Goal: Information Seeking & Learning: Learn about a topic

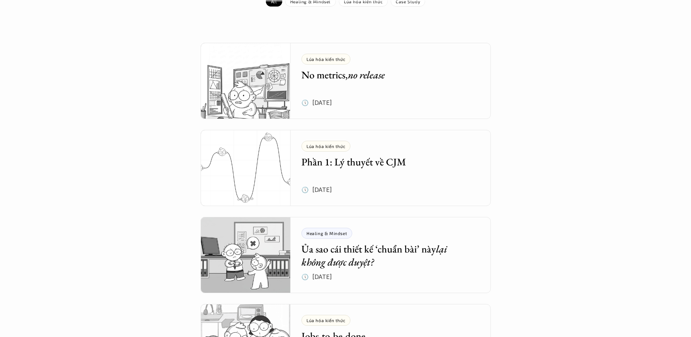
scroll to position [109, 0]
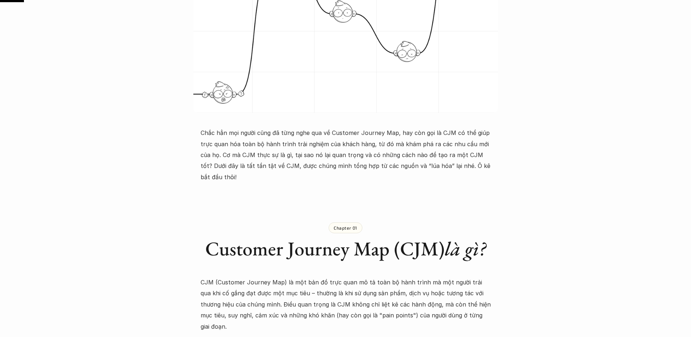
scroll to position [218, 0]
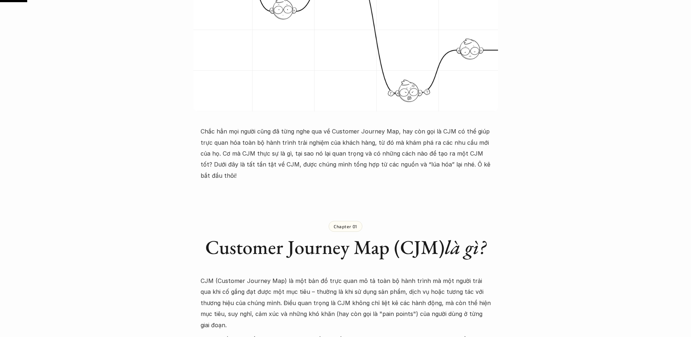
click at [378, 153] on p "Chắc hẳn mọi người cũng đã từng nghe qua về Customer Journey Map, hay còn gọi l…" at bounding box center [346, 153] width 290 height 55
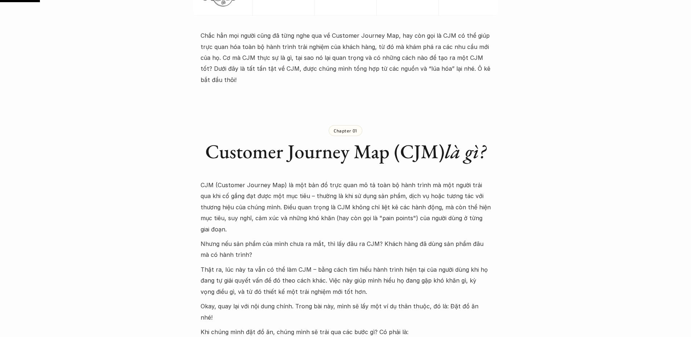
scroll to position [326, 0]
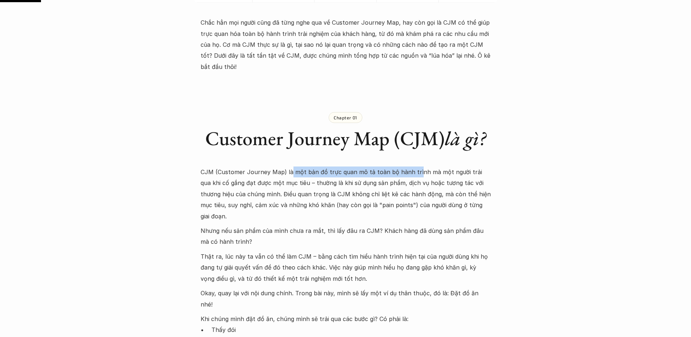
drag, startPoint x: 291, startPoint y: 159, endPoint x: 413, endPoint y: 154, distance: 122.7
click at [413, 154] on div "Chapter 01 Customer Journey Map (CJM) là gì? CJM (Customer Journey Map) là một …" at bounding box center [346, 268] width 290 height 363
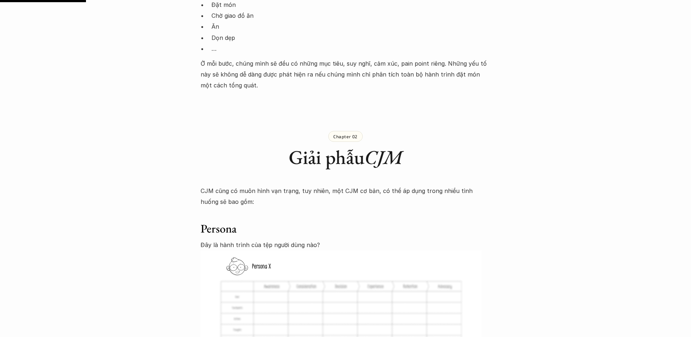
scroll to position [689, 0]
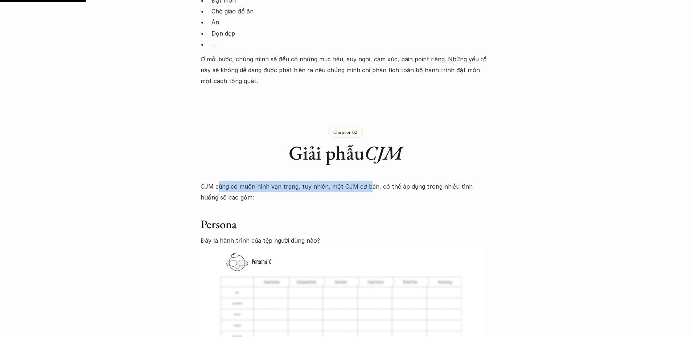
drag, startPoint x: 218, startPoint y: 154, endPoint x: 364, endPoint y: 151, distance: 145.9
click at [364, 181] on p "CJM cũng có muôn hình vạn trạng, tuy nhiên, một CJM cơ bản, có thể áp dụng tron…" at bounding box center [346, 192] width 290 height 22
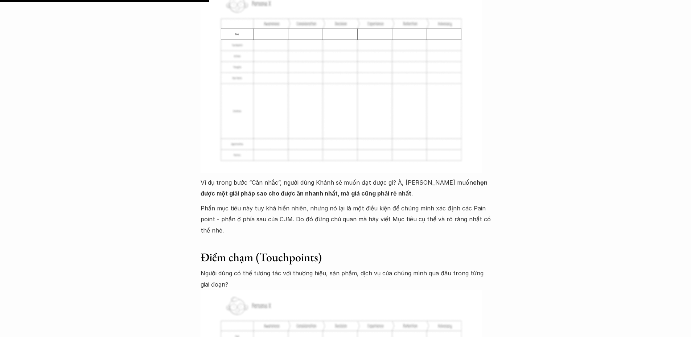
scroll to position [1705, 0]
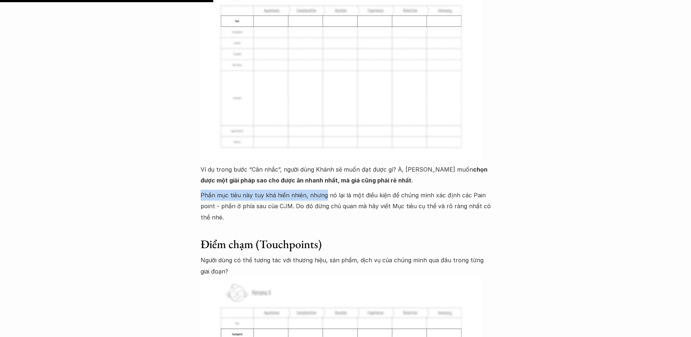
drag, startPoint x: 198, startPoint y: 161, endPoint x: 322, endPoint y: 165, distance: 124.9
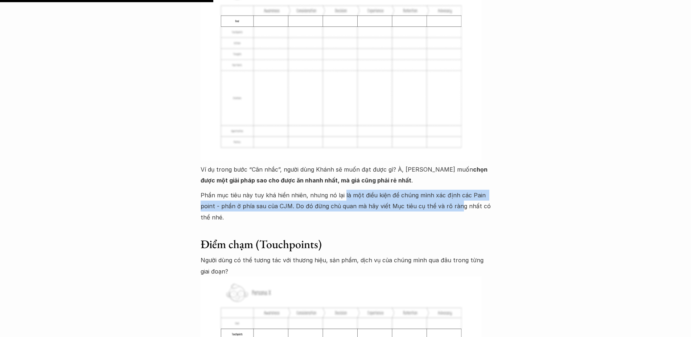
drag, startPoint x: 341, startPoint y: 164, endPoint x: 453, endPoint y: 169, distance: 112.9
click at [453, 190] on p "Phần mục tiêu này tuy khá hiển nhiên, nhưng nó lại là một điều kiện để chúng mì…" at bounding box center [346, 206] width 290 height 33
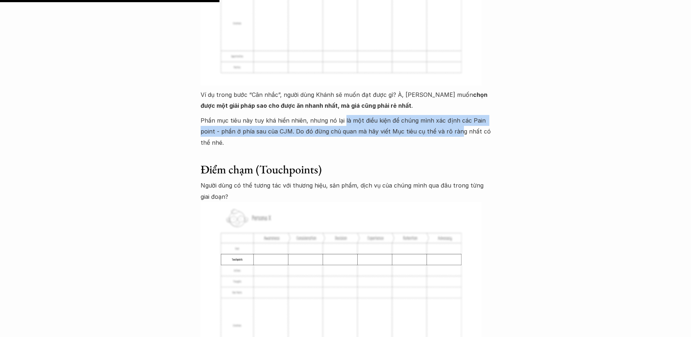
scroll to position [1814, 0]
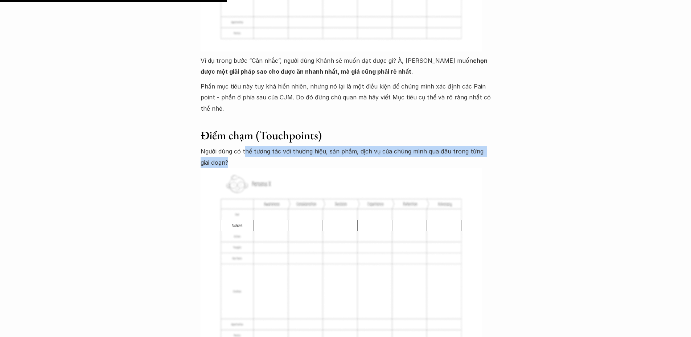
drag, startPoint x: 244, startPoint y: 119, endPoint x: 381, endPoint y: 130, distance: 137.5
click at [381, 146] on p "Người dùng có thể tương tác với thương hiệu, sản phẩm, dịch vụ của chúng mình q…" at bounding box center [346, 157] width 290 height 22
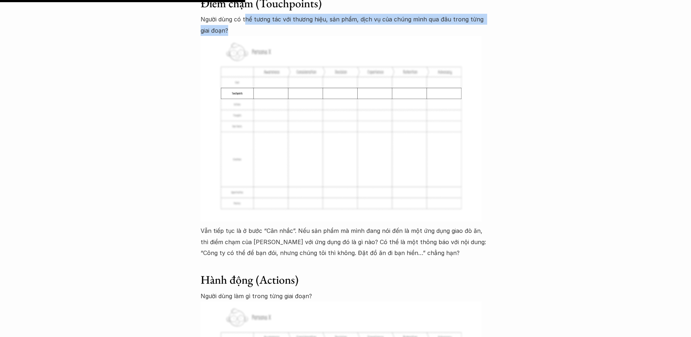
scroll to position [1959, 0]
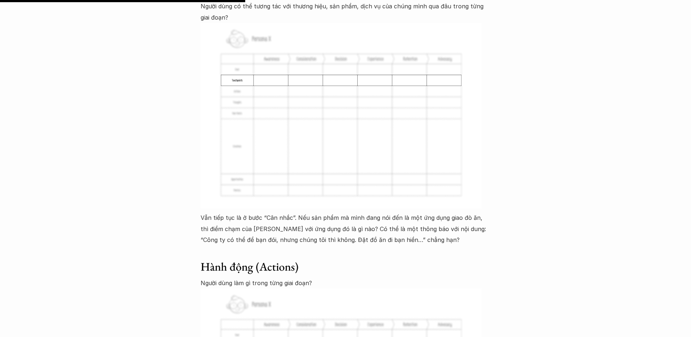
click at [292, 212] on p "Vẫn tiếp tục là ở bước “Cân nhắc”. Nếu sản phẩm mà mình đang nói đến là một ứng…" at bounding box center [346, 228] width 290 height 33
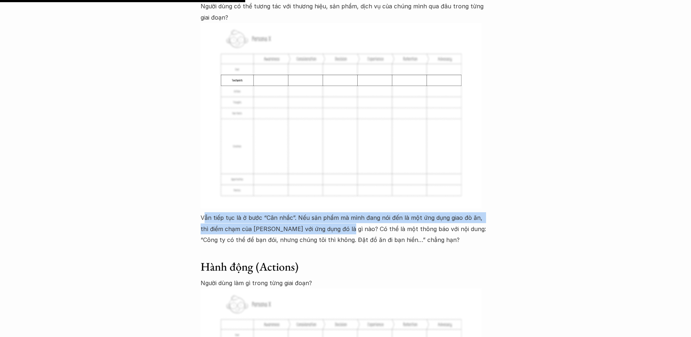
drag, startPoint x: 205, startPoint y: 186, endPoint x: 334, endPoint y: 196, distance: 129.6
click at [334, 212] on p "Vẫn tiếp tục là ở bước “Cân nhắc”. Nếu sản phẩm mà mình đang nói đến là một ứng…" at bounding box center [346, 228] width 290 height 33
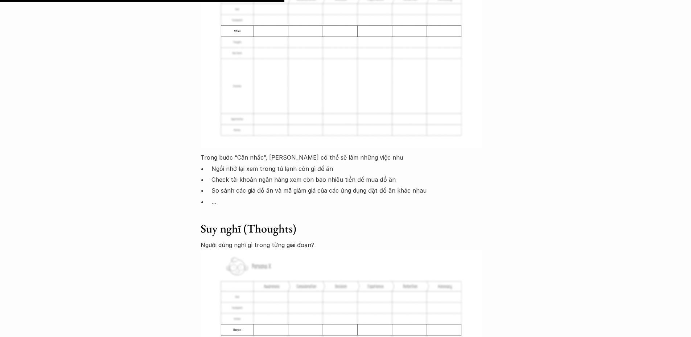
scroll to position [2285, 0]
drag, startPoint x: 202, startPoint y: 122, endPoint x: 366, endPoint y: 123, distance: 164.7
click at [366, 151] on p "Trong bước “Cân nhắc”, [PERSON_NAME] có thể sẽ làm những việc như" at bounding box center [346, 156] width 290 height 11
drag, startPoint x: 215, startPoint y: 134, endPoint x: 330, endPoint y: 135, distance: 114.3
click at [330, 163] on p "Ngồi nhớ lại xem trong tủ lạnh còn gì để ăn" at bounding box center [350, 168] width 279 height 11
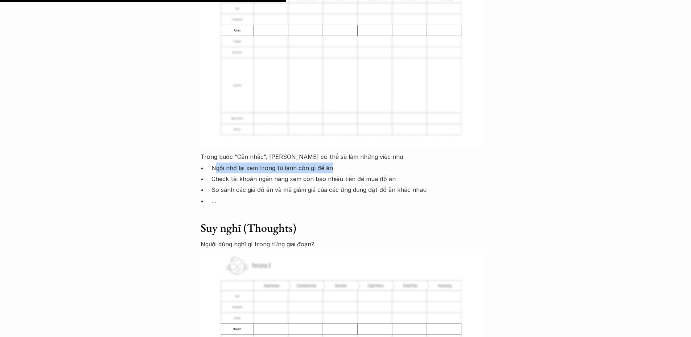
click at [340, 163] on p "Ngồi nhớ lại xem trong tủ lạnh còn gì để ăn" at bounding box center [350, 168] width 279 height 11
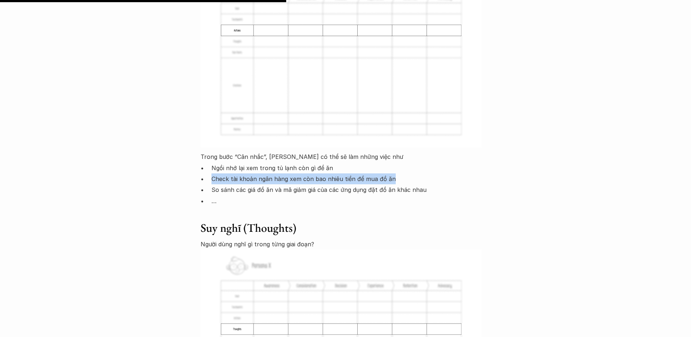
drag, startPoint x: 211, startPoint y: 143, endPoint x: 394, endPoint y: 143, distance: 182.5
click at [394, 173] on p "Check tài khoản ngân hàng xem còn bao nhiêu tiền để mua đồ ăn" at bounding box center [350, 178] width 279 height 11
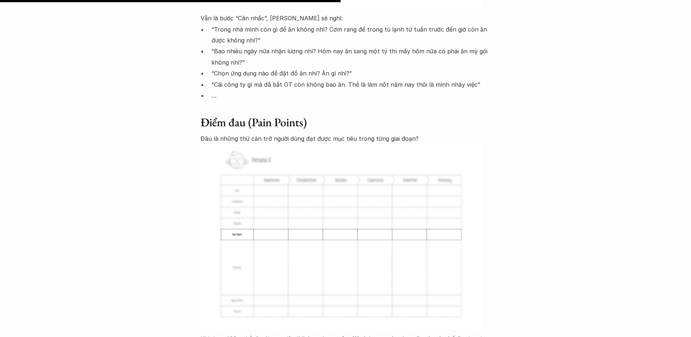
scroll to position [2721, 0]
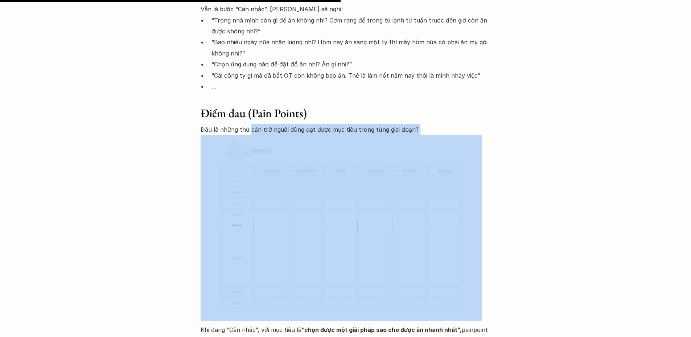
drag, startPoint x: 249, startPoint y: 98, endPoint x: 410, endPoint y: 106, distance: 160.9
drag, startPoint x: 571, startPoint y: 118, endPoint x: 569, endPoint y: 121, distance: 4.1
click at [571, 118] on div "Lúa hóa kiến thức Phần 1: Lý thuyết về CJM 🕔 [DATE] 🧑‍🎓 Đàm Khánh Chắc hẳn mọi …" at bounding box center [345, 281] width 691 height 5931
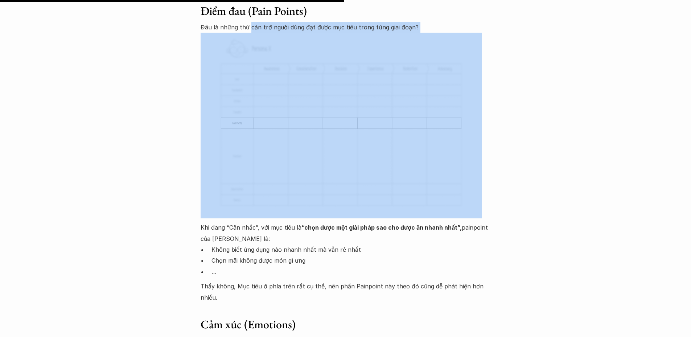
scroll to position [2829, 0]
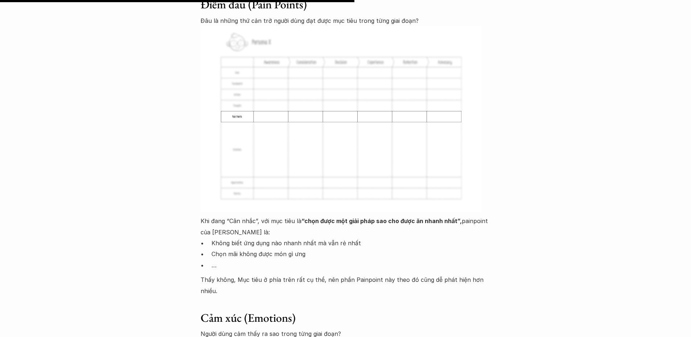
click at [557, 151] on div "Lúa hóa kiến thức Phần 1: Lý thuyết về CJM 🕔 [DATE] 🧑‍🎓 Đàm Khánh Chắc hẳn mọi …" at bounding box center [345, 172] width 691 height 5931
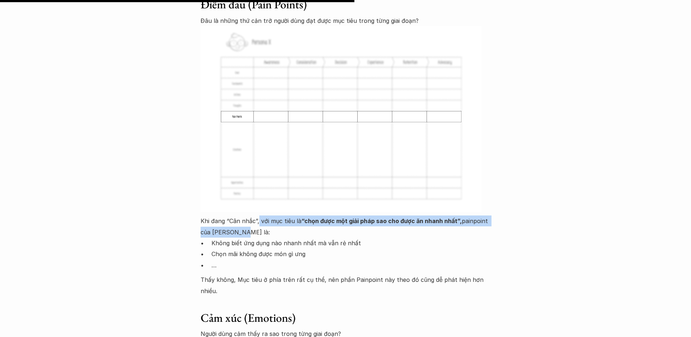
drag, startPoint x: 258, startPoint y: 189, endPoint x: 370, endPoint y: 196, distance: 112.3
click at [370, 215] on p "Khi đang “Cân nhắc”, với mục tiêu là “chọn được một giải pháp sao cho được ăn n…" at bounding box center [346, 226] width 290 height 22
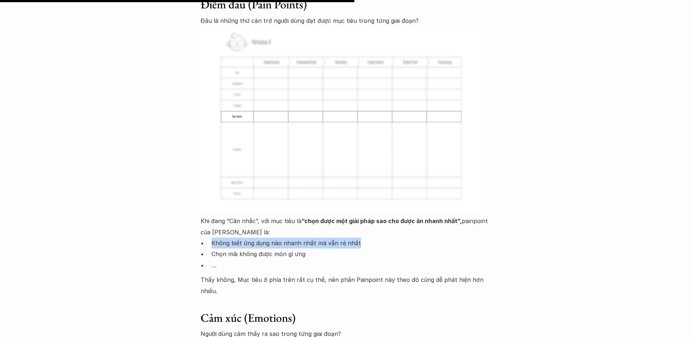
drag, startPoint x: 213, startPoint y: 211, endPoint x: 363, endPoint y: 211, distance: 149.8
click at [363, 238] on p "Không biết ứng dụng nào nhanh nhất mà vẫn rẻ nhất" at bounding box center [350, 243] width 279 height 11
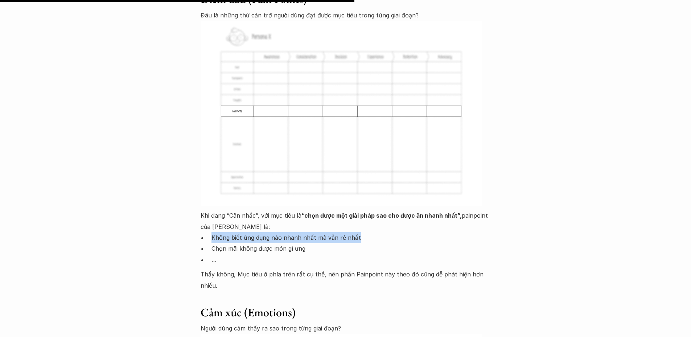
scroll to position [2866, 0]
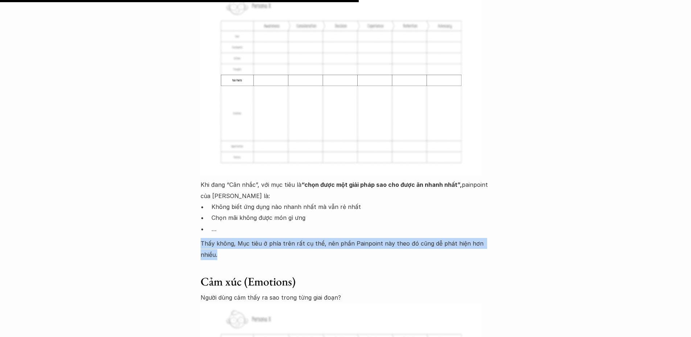
drag, startPoint x: 200, startPoint y: 210, endPoint x: 493, endPoint y: 209, distance: 293.8
click at [493, 209] on div "Lúa hóa kiến thức Phần 1: Lý thuyết về CJM 🕔 [DATE] 🧑‍🎓 Đàm Khánh Chắc hẳn mọi …" at bounding box center [345, 136] width 691 height 5931
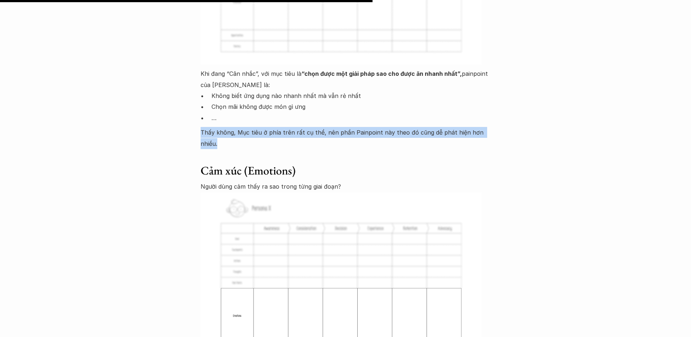
scroll to position [3011, 0]
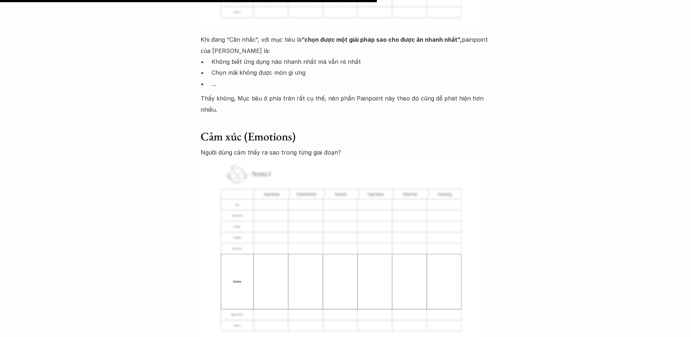
click at [259, 147] on p "Người dùng cảm thấy ra sao trong từng giai đoạn?" at bounding box center [346, 152] width 290 height 11
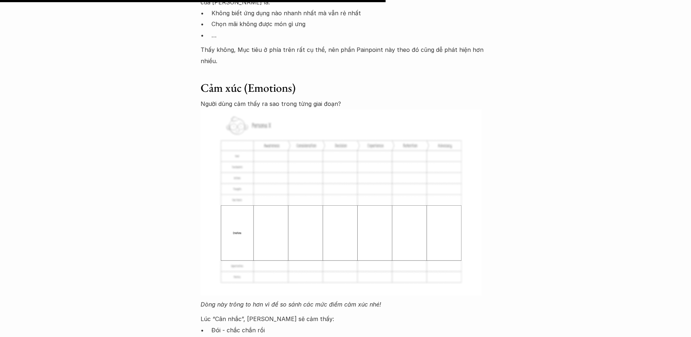
scroll to position [3083, 0]
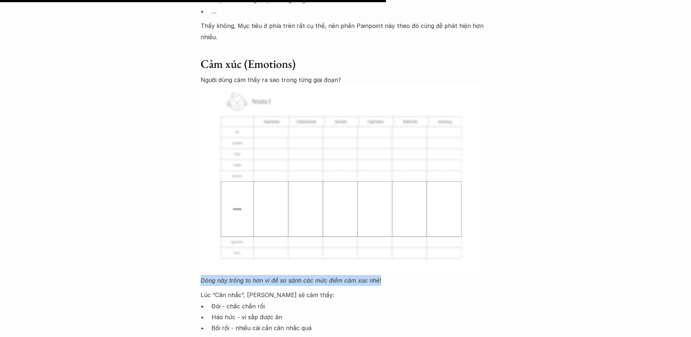
drag, startPoint x: 199, startPoint y: 235, endPoint x: 383, endPoint y: 235, distance: 184.3
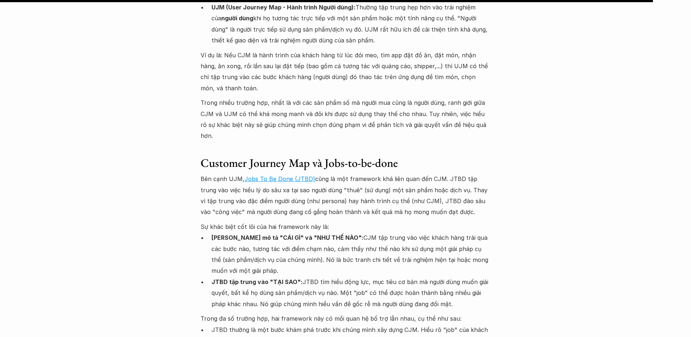
scroll to position [5251, 0]
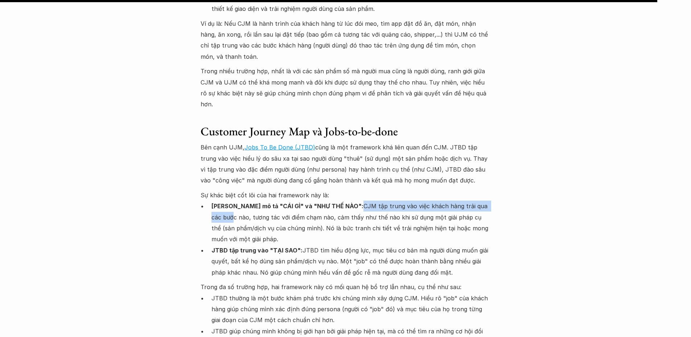
drag, startPoint x: 324, startPoint y: 93, endPoint x: 467, endPoint y: 96, distance: 143.0
click at [467, 201] on p "[PERSON_NAME] mô tả "CÁI GÌ" và "NHƯ THẾ NÀO": CJM tập trung vào việc khách hàn…" at bounding box center [350, 223] width 279 height 44
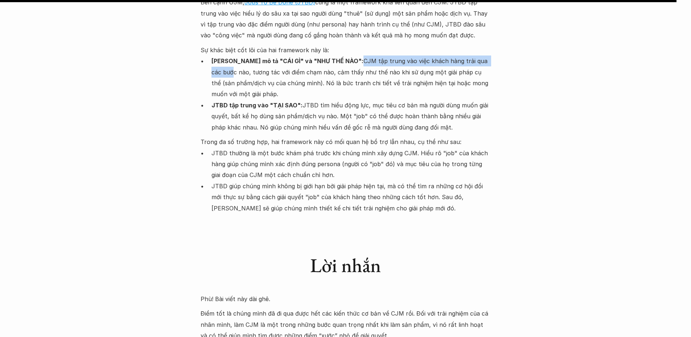
scroll to position [5468, 0]
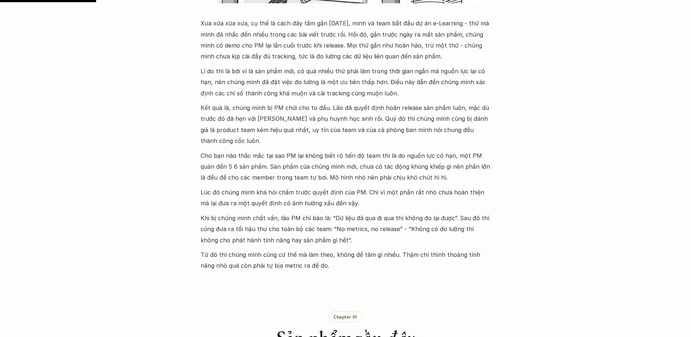
scroll to position [326, 0]
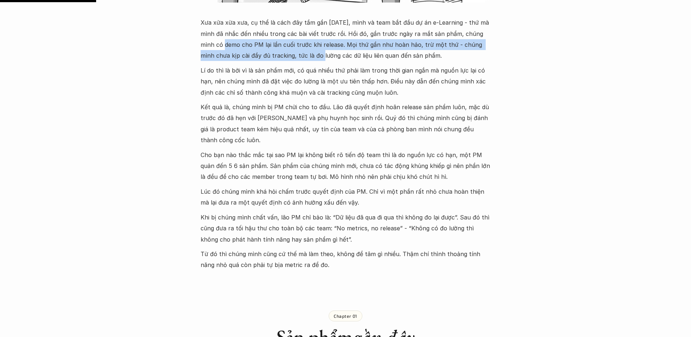
drag, startPoint x: 213, startPoint y: 46, endPoint x: 299, endPoint y: 47, distance: 86.0
click at [295, 50] on p "Xưa xửa xừa xưa, cụ thể là cách đây tầm gần [DATE], mình và team bắt đầu dự án …" at bounding box center [346, 39] width 290 height 44
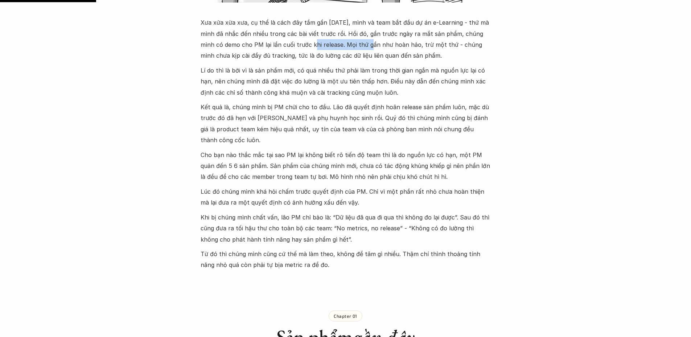
drag, startPoint x: 301, startPoint y: 45, endPoint x: 363, endPoint y: 40, distance: 61.8
click at [358, 41] on p "Xưa xửa xừa xưa, cụ thể là cách đây tầm gần [DATE], mình và team bắt đầu dự án …" at bounding box center [346, 39] width 290 height 44
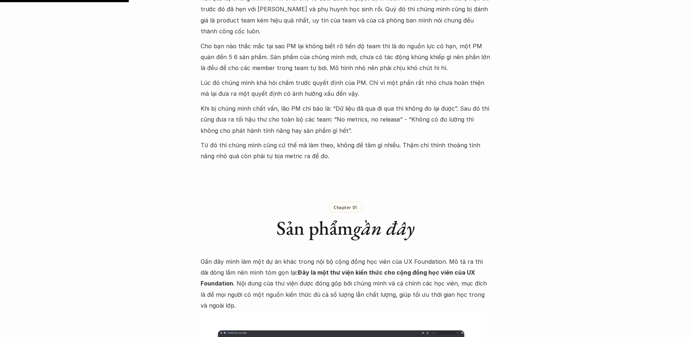
scroll to position [472, 0]
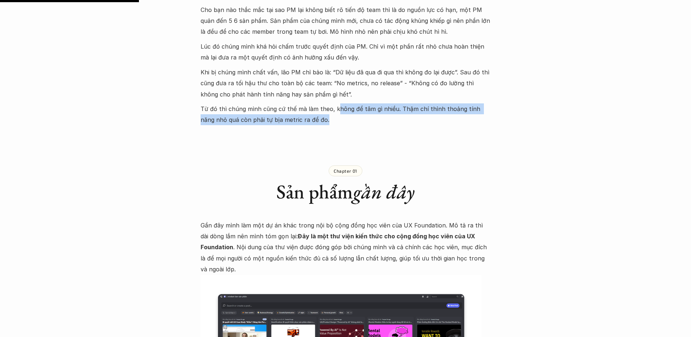
drag, startPoint x: 333, startPoint y: 98, endPoint x: 439, endPoint y: 107, distance: 105.6
click at [439, 107] on p "Từ đó thì chúng mình cũng cứ thế mà làm theo, không để tâm gì nhiều. Thậm chí t…" at bounding box center [346, 114] width 290 height 22
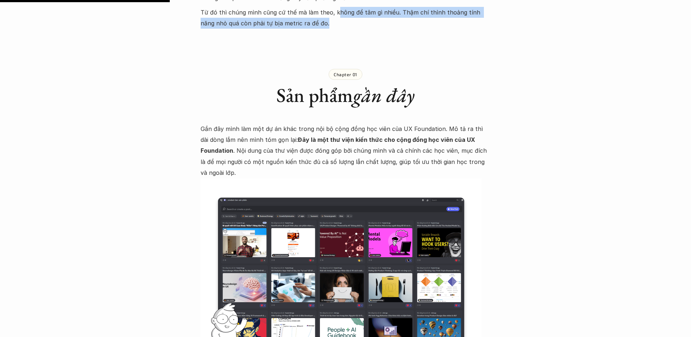
scroll to position [580, 0]
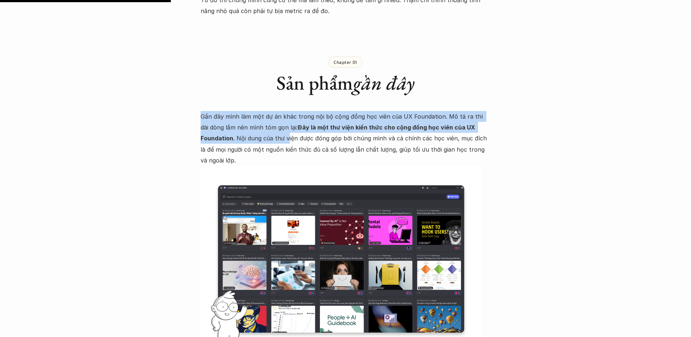
drag, startPoint x: 200, startPoint y: 104, endPoint x: 288, endPoint y: 125, distance: 91.0
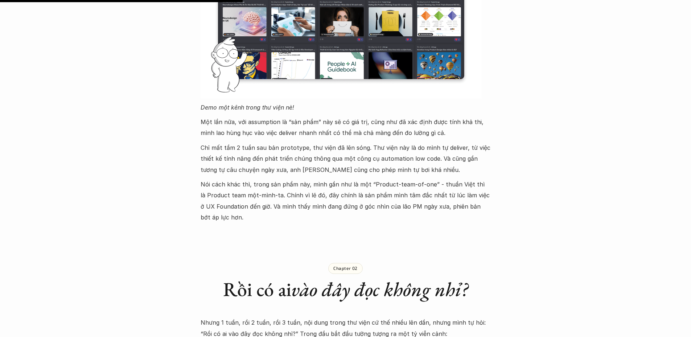
scroll to position [834, 0]
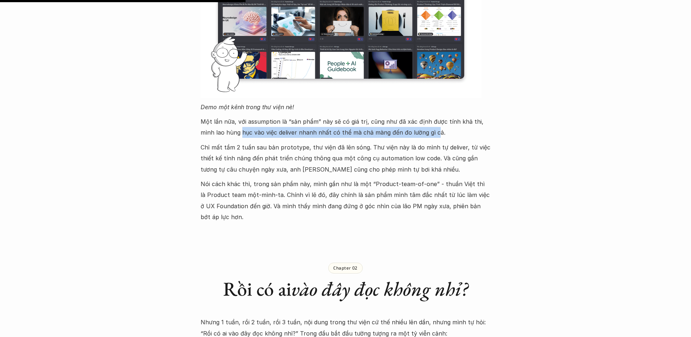
drag, startPoint x: 230, startPoint y: 123, endPoint x: 420, endPoint y: 126, distance: 189.4
click at [420, 126] on p "Một lần nữa, với assumption là “sản phẩm” này sẽ có giá trị, cũng như đã xác đị…" at bounding box center [346, 127] width 290 height 22
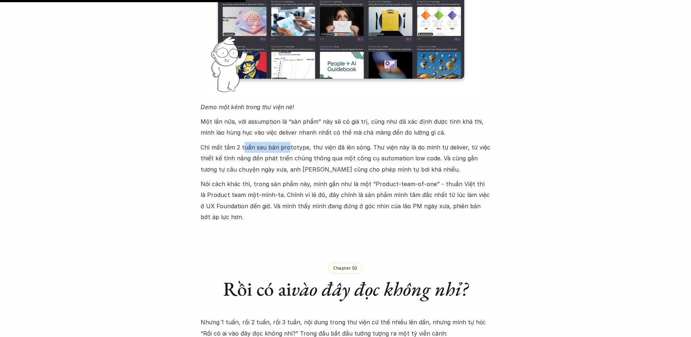
drag, startPoint x: 243, startPoint y: 136, endPoint x: 284, endPoint y: 134, distance: 41.8
click at [284, 142] on p "Chỉ mất tầm 2 tuần sau bản prototype, thư viện đã lên sóng. Thư viện này là do …" at bounding box center [346, 158] width 290 height 33
drag, startPoint x: 308, startPoint y: 110, endPoint x: 503, endPoint y: 141, distance: 197.9
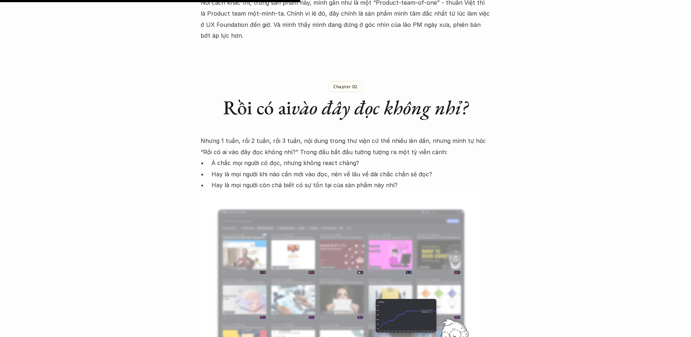
scroll to position [1052, 0]
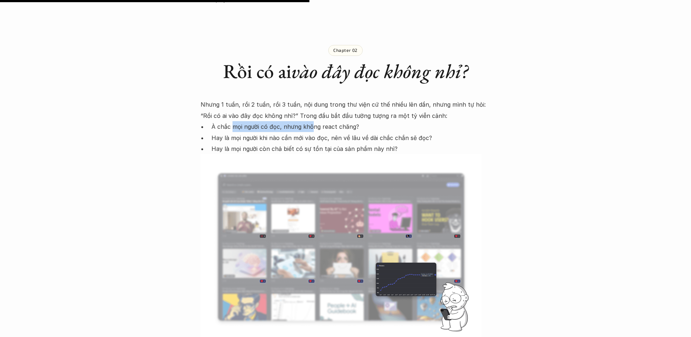
drag, startPoint x: 254, startPoint y: 114, endPoint x: 312, endPoint y: 114, distance: 58.0
click at [312, 121] on p "À chắc mọi người có đọc, nhưng không react chăng?" at bounding box center [350, 126] width 279 height 11
click at [314, 132] on p "Hay là mọi người khi nào cần mới vào đọc, nên về lâu về dài chắc chắn sẽ đọc?" at bounding box center [350, 137] width 279 height 11
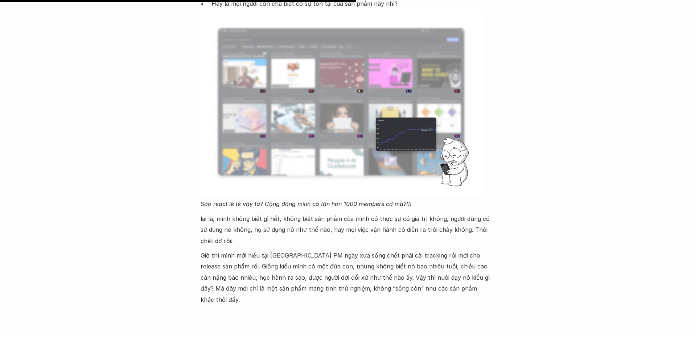
scroll to position [1270, 0]
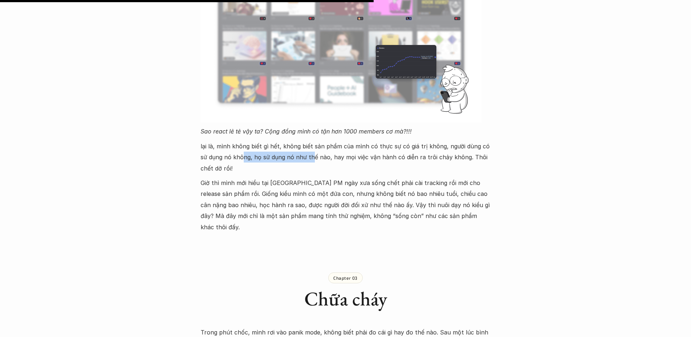
drag, startPoint x: 293, startPoint y: 144, endPoint x: 308, endPoint y: 144, distance: 15.2
click at [308, 144] on p "lại là, mình không biết gì hết, không biết sản phẩm của mình có thực sự có giá …" at bounding box center [346, 157] width 290 height 33
drag, startPoint x: 315, startPoint y: 147, endPoint x: 446, endPoint y: 145, distance: 131.0
click at [445, 145] on p "lại là, mình không biết gì hết, không biết sản phẩm của mình có thực sự có giá …" at bounding box center [346, 157] width 290 height 33
drag, startPoint x: 229, startPoint y: 170, endPoint x: 287, endPoint y: 170, distance: 57.7
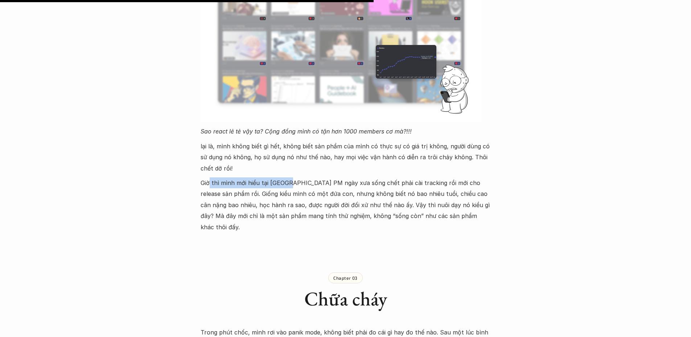
click at [287, 177] on p "Giờ thì mình mới hiểu tại sao lão PM ngày xưa sống chết phải cài tracking rồi m…" at bounding box center [346, 204] width 290 height 55
drag, startPoint x: 407, startPoint y: 172, endPoint x: 419, endPoint y: 172, distance: 12.3
drag, startPoint x: 419, startPoint y: 172, endPoint x: 447, endPoint y: 157, distance: 31.6
click at [447, 157] on p "lại là, mình không biết gì hết, không biết sản phẩm của mình có thực sự có giá …" at bounding box center [346, 157] width 290 height 33
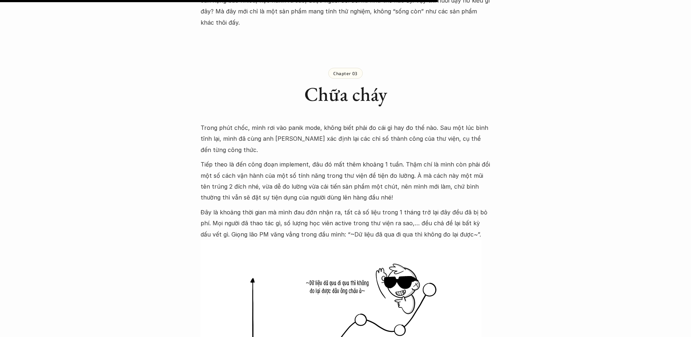
scroll to position [1487, 0]
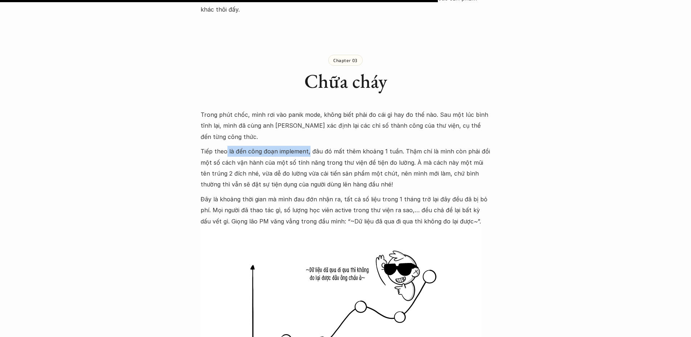
drag, startPoint x: 226, startPoint y: 120, endPoint x: 307, endPoint y: 112, distance: 81.6
click at [307, 112] on div "Trong phút chốc, mình rơi vào panik mode, không biết phải đo cái gì hay đo thế …" at bounding box center [346, 260] width 290 height 303
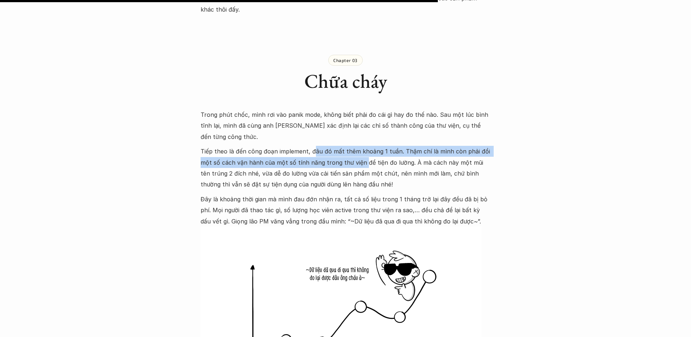
drag, startPoint x: 312, startPoint y: 116, endPoint x: 361, endPoint y: 131, distance: 51.5
click at [361, 146] on p "Tiếp theo là đến công đoạn implement, đâu đó mất thêm khoảng 1 tuần. Thậm chí l…" at bounding box center [346, 168] width 290 height 44
click at [214, 146] on p "Tiếp theo là đến công đoạn implement, đâu đó mất thêm khoảng 1 tuần. Thậm chí l…" at bounding box center [346, 168] width 290 height 44
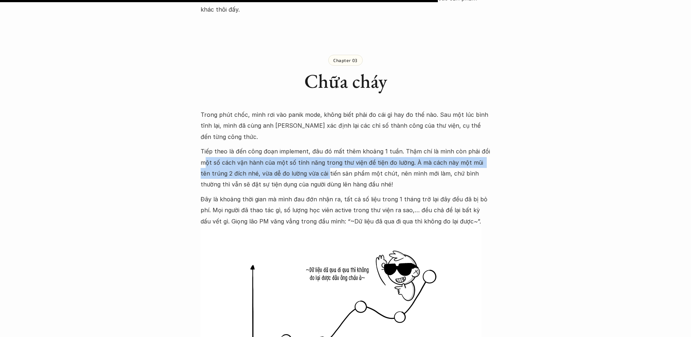
drag, startPoint x: 204, startPoint y: 131, endPoint x: 316, endPoint y: 136, distance: 111.9
click at [316, 146] on p "Tiếp theo là đến công đoạn implement, đâu đó mất thêm khoảng 1 tuần. Thậm chí l…" at bounding box center [346, 168] width 290 height 44
click at [317, 146] on p "Tiếp theo là đến công đoạn implement, đâu đó mất thêm khoảng 1 tuần. Thậm chí l…" at bounding box center [346, 168] width 290 height 44
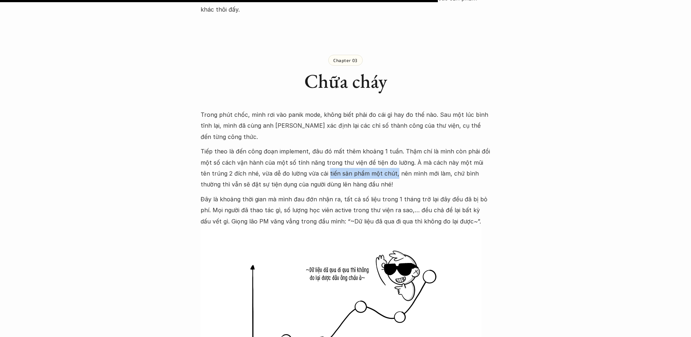
drag, startPoint x: 317, startPoint y: 140, endPoint x: 382, endPoint y: 137, distance: 65.0
click at [382, 146] on p "Tiếp theo là đến công đoạn implement, đâu đó mất thêm khoảng 1 tuần. Thậm chí l…" at bounding box center [346, 168] width 290 height 44
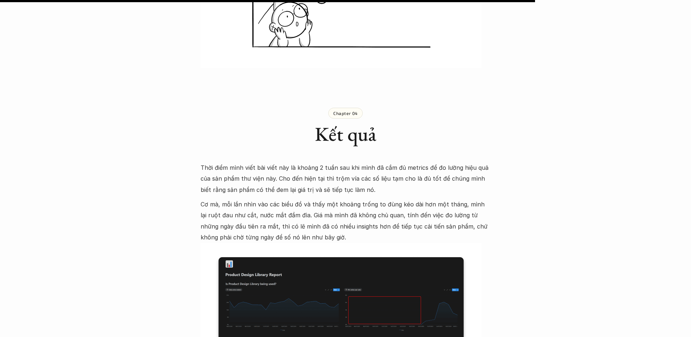
scroll to position [1850, 0]
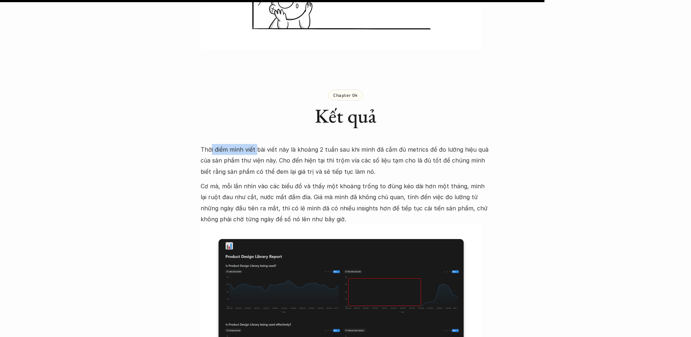
drag, startPoint x: 211, startPoint y: 115, endPoint x: 255, endPoint y: 114, distance: 44.3
click at [255, 144] on p "Thời điểm mình viết bài viết này là khoảng 2 tuần sau khi mình đã cắm đủ metric…" at bounding box center [346, 160] width 290 height 33
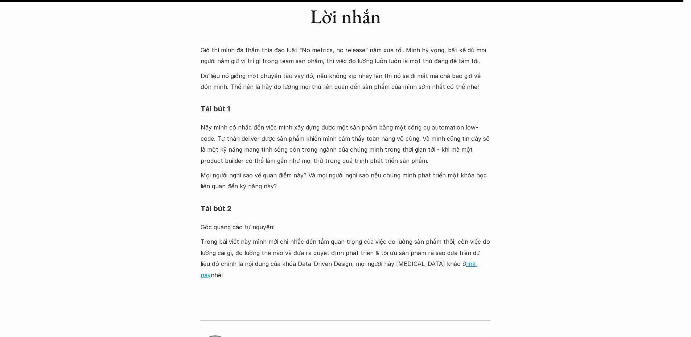
scroll to position [2322, 0]
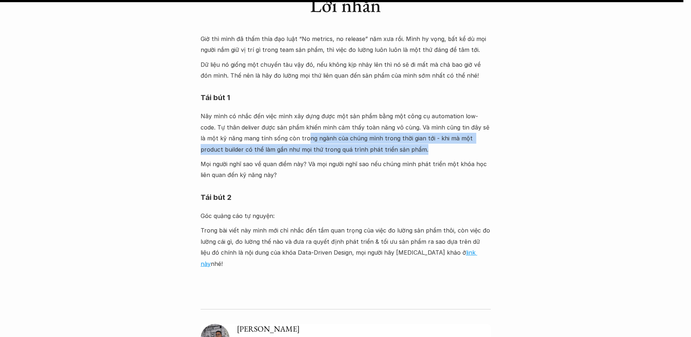
drag, startPoint x: 287, startPoint y: 106, endPoint x: 377, endPoint y: 117, distance: 91.0
click at [377, 117] on p "Nãy mình có nhắc đến việc mình xây dựng được một sản phẩm bằng một công cụ auto…" at bounding box center [346, 133] width 290 height 44
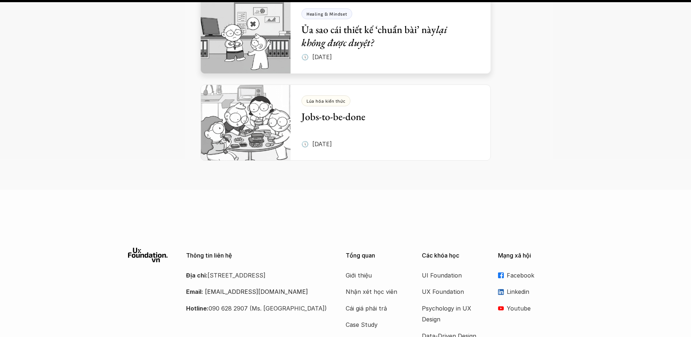
scroll to position [2975, 0]
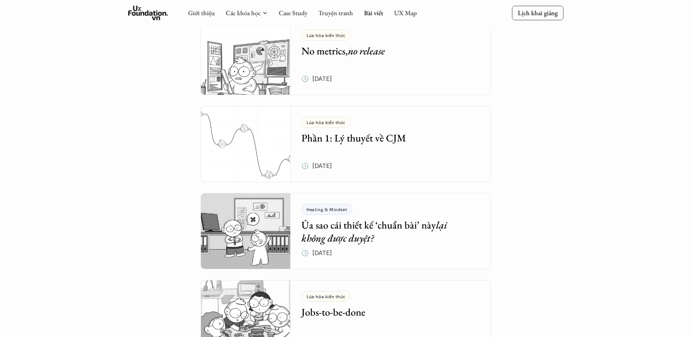
scroll to position [181, 0]
